Goal: Navigation & Orientation: Find specific page/section

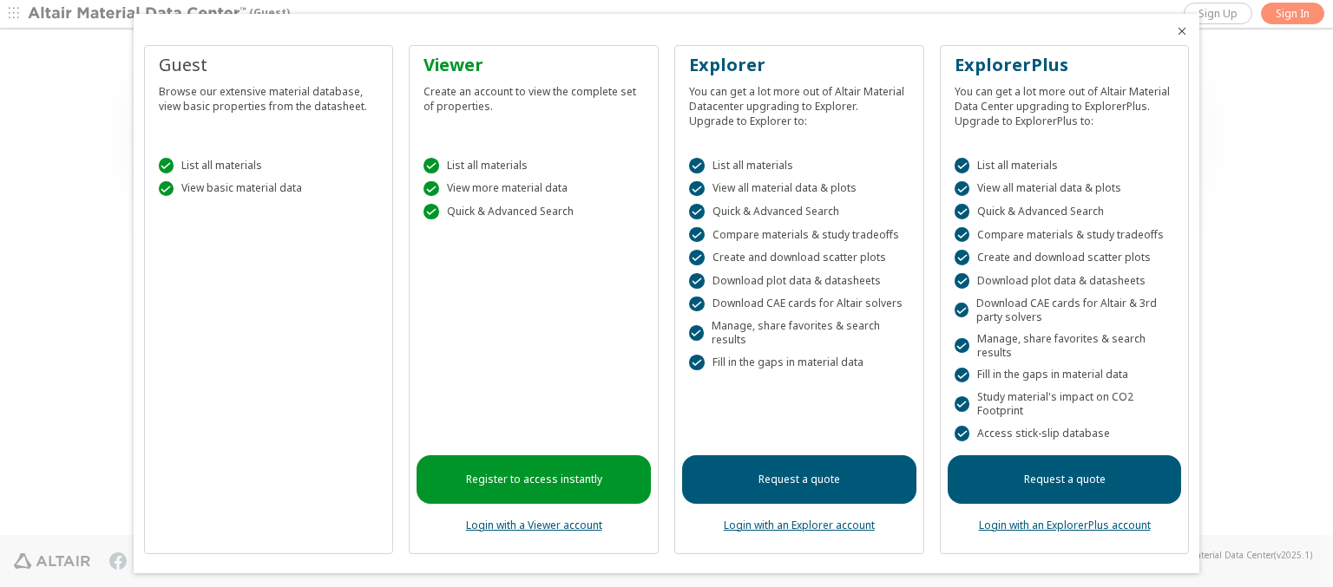
click at [1175, 31] on icon "Close" at bounding box center [1182, 31] width 14 height 14
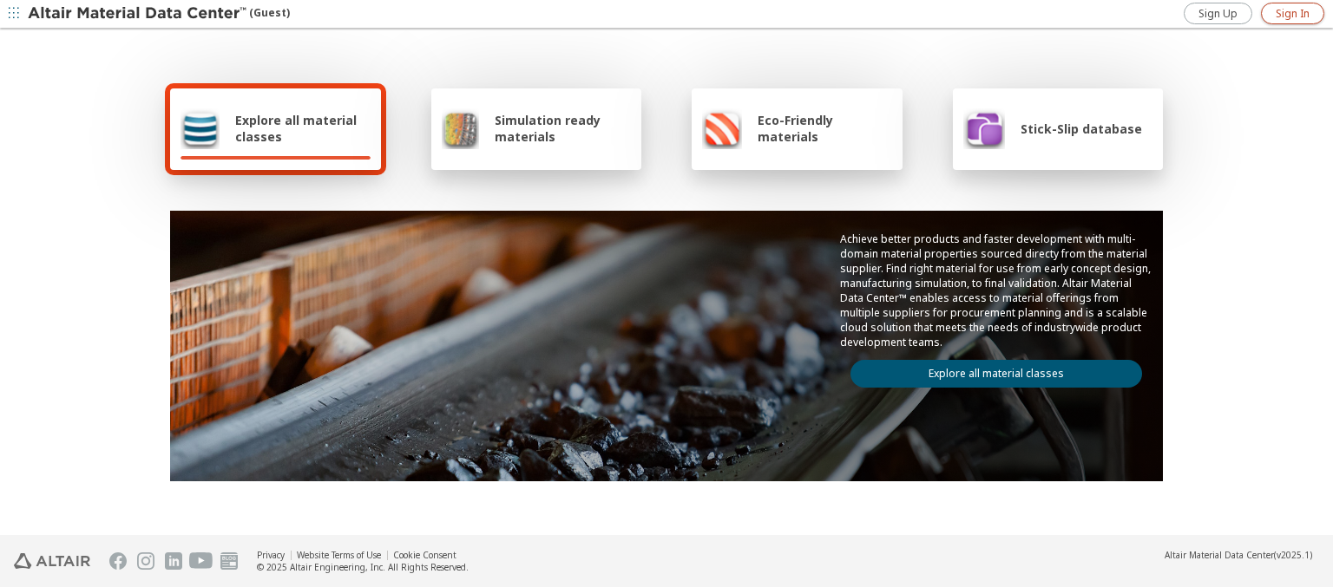
click at [1292, 13] on span "Sign In" at bounding box center [1292, 14] width 34 height 14
click at [138, 14] on img at bounding box center [138, 13] width 221 height 17
click at [296, 128] on span "Explore all material classes" at bounding box center [302, 128] width 135 height 33
click at [989, 370] on link "Explore all material classes" at bounding box center [996, 374] width 292 height 28
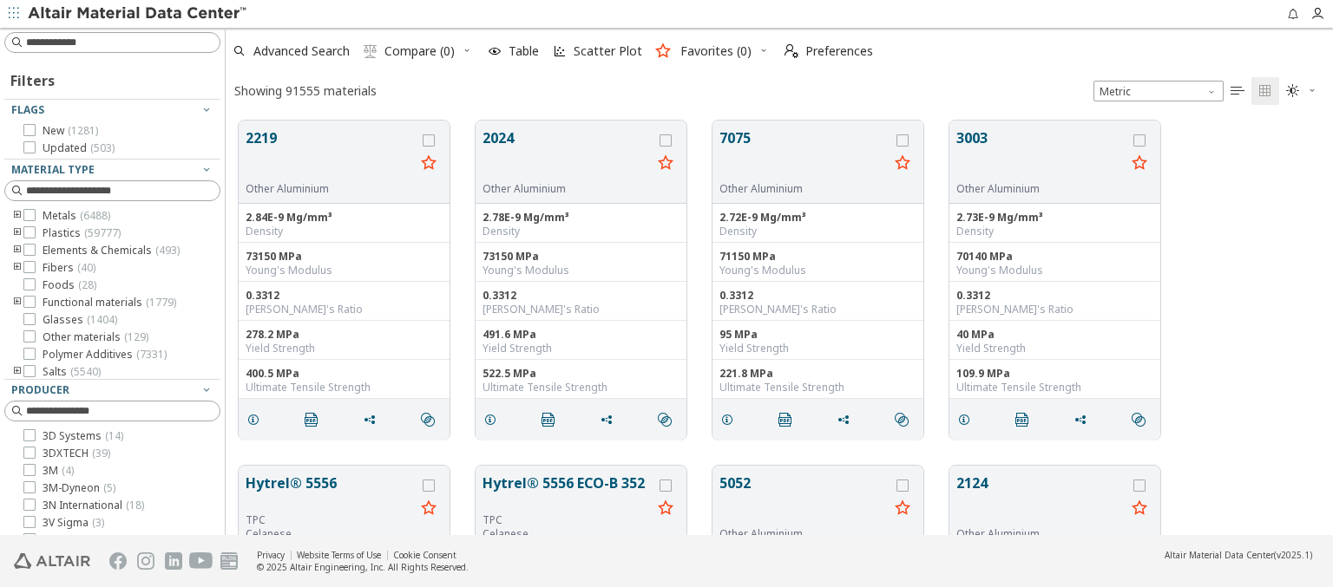
scroll to position [415, 1093]
click at [823, 51] on span "Preferences" at bounding box center [839, 51] width 68 height 12
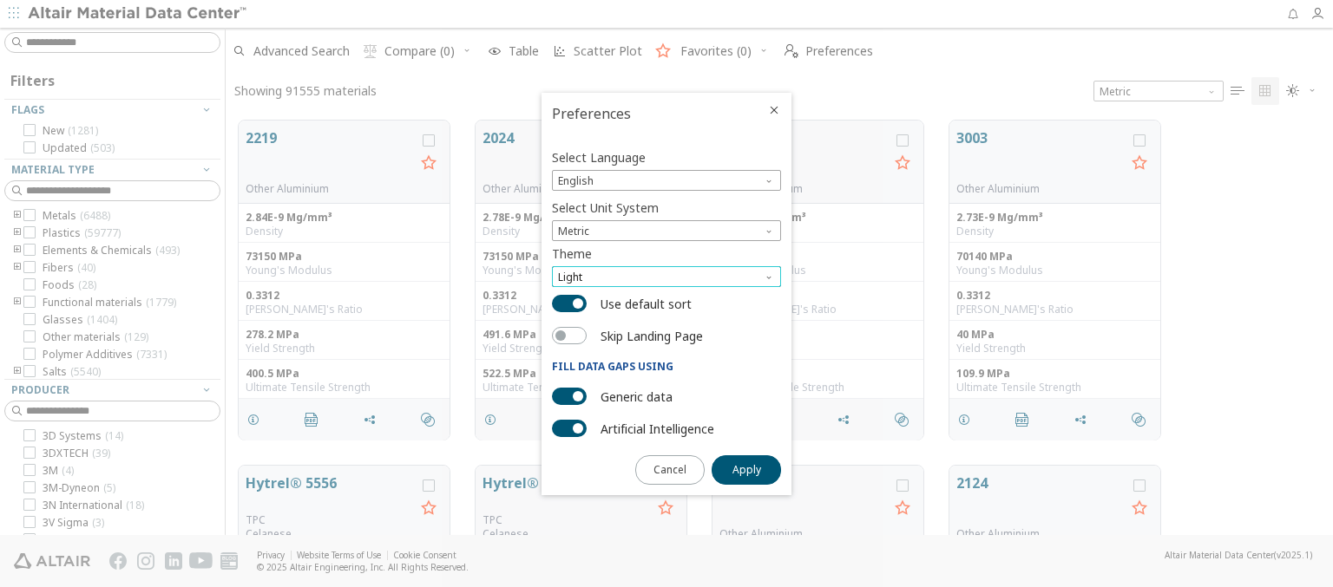
click at [666, 277] on span "Light" at bounding box center [666, 276] width 229 height 21
click at [571, 340] on span "Dark" at bounding box center [571, 340] width 23 height 14
click at [746, 469] on span "Apply" at bounding box center [746, 470] width 29 height 14
